Goal: Navigation & Orientation: Find specific page/section

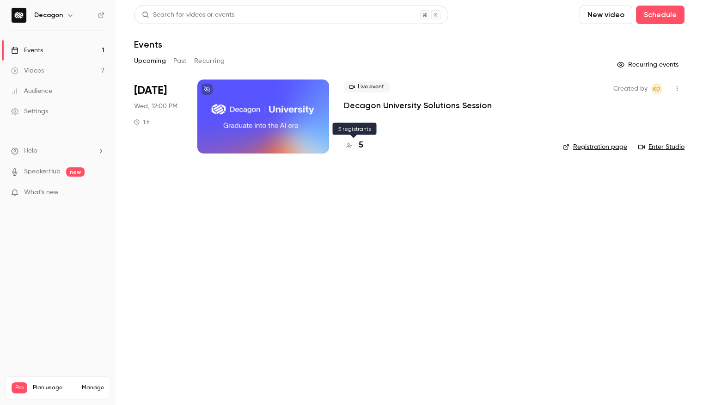
click at [349, 144] on icon at bounding box center [350, 146] width 6 height 6
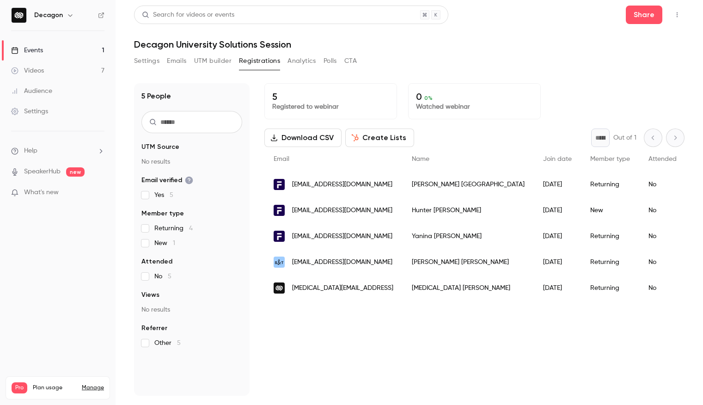
click at [74, 50] on link "Events 1" at bounding box center [58, 50] width 116 height 20
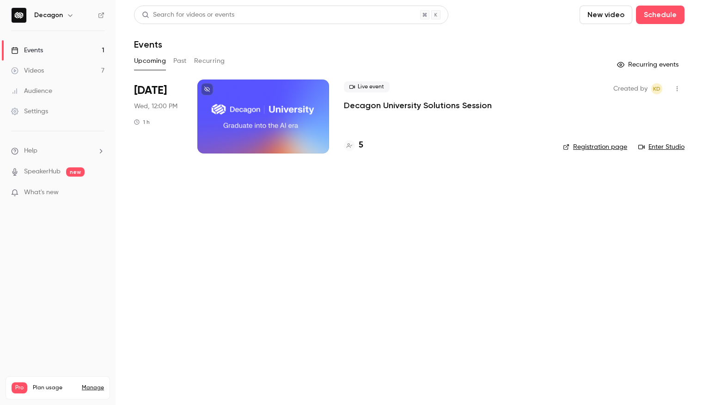
click at [662, 144] on link "Enter Studio" at bounding box center [662, 146] width 46 height 9
click at [350, 146] on icon at bounding box center [350, 146] width 6 height 6
